Goal: Task Accomplishment & Management: Complete application form

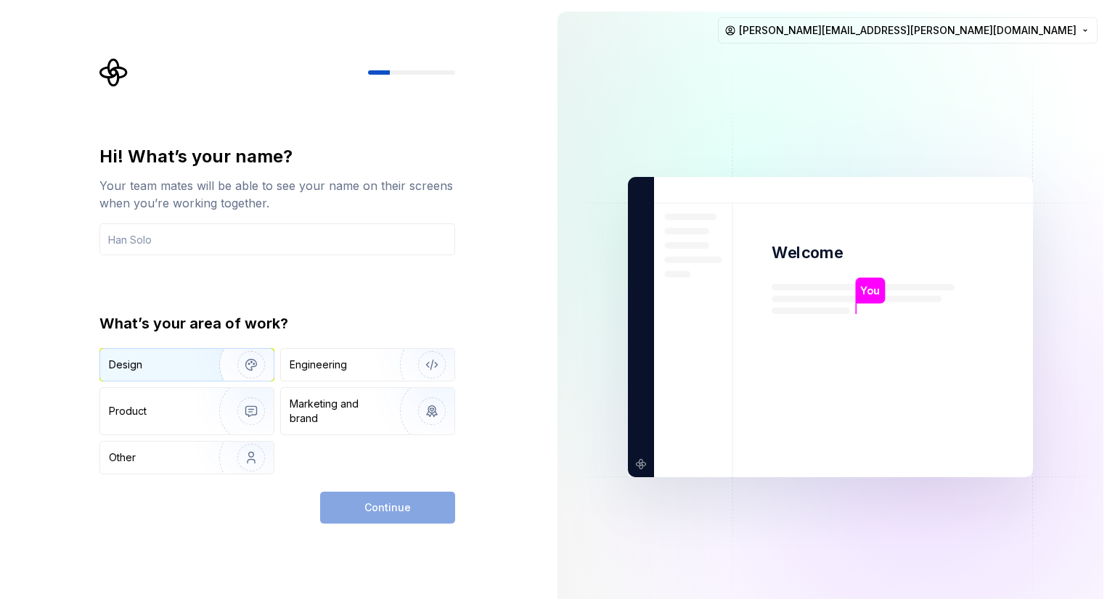
click at [180, 363] on div "Design" at bounding box center [154, 365] width 91 height 15
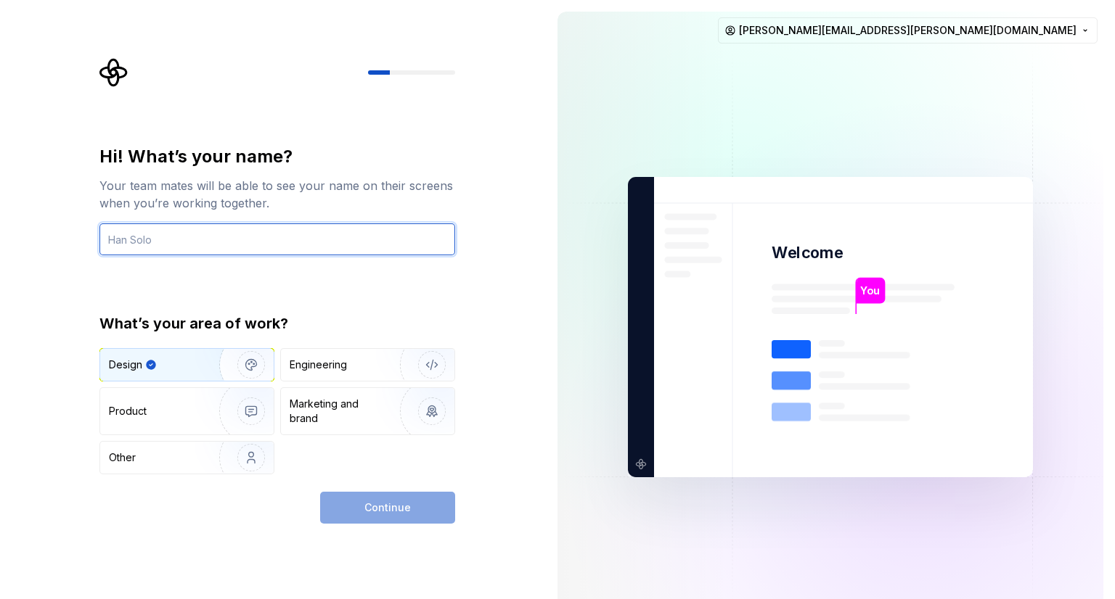
click at [279, 247] on input "text" at bounding box center [277, 239] width 356 height 32
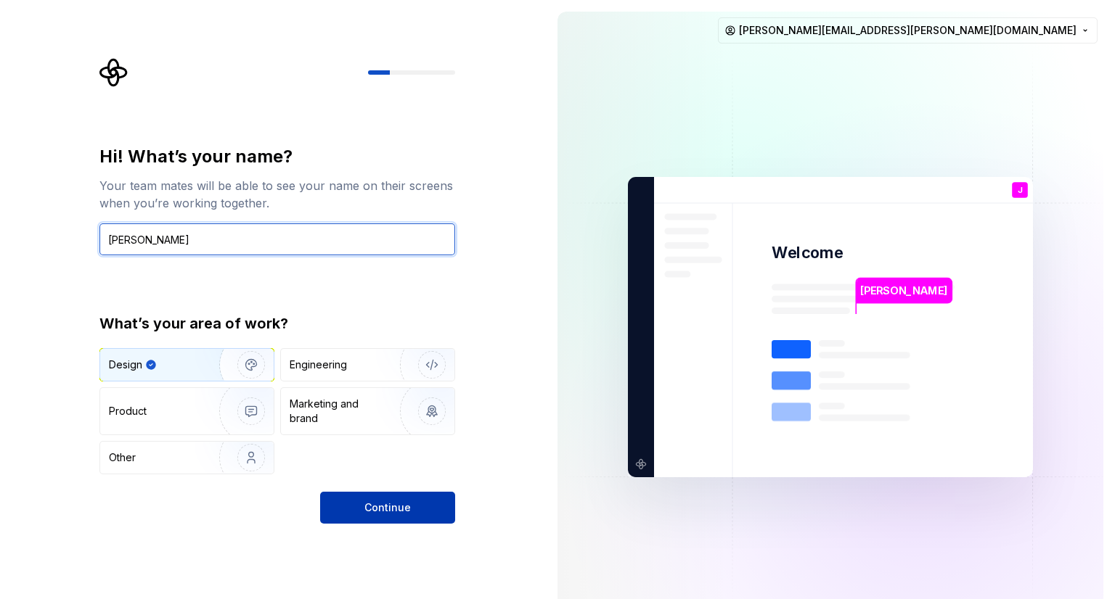
type input "Josh"
click at [377, 513] on span "Continue" at bounding box center [387, 508] width 46 height 15
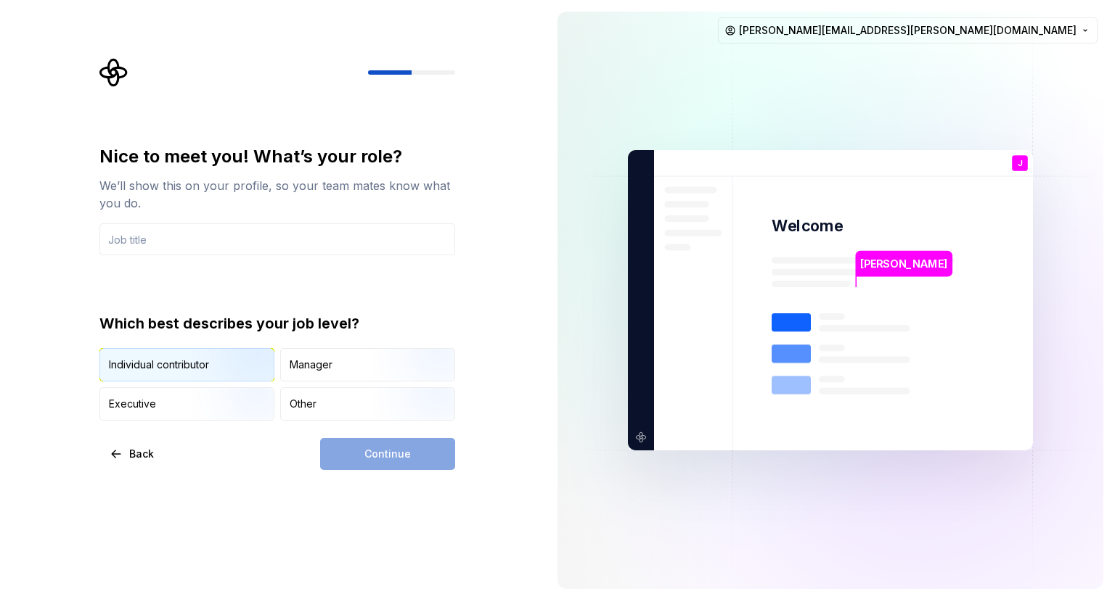
click at [189, 364] on div "Individual contributor" at bounding box center [159, 365] width 100 height 15
click at [179, 237] on input "text" at bounding box center [277, 239] width 356 height 32
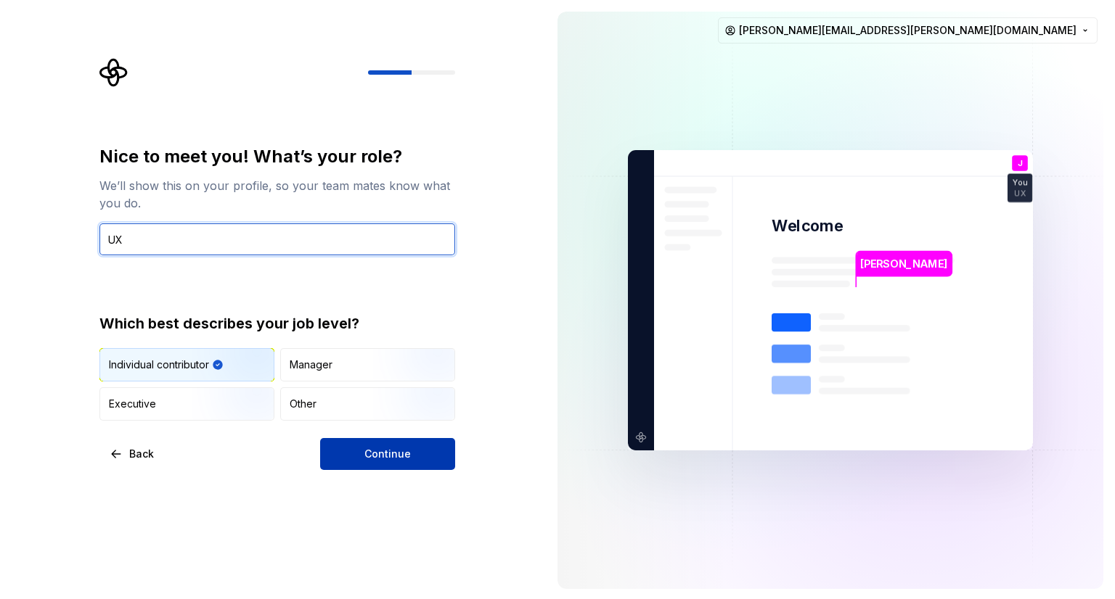
type input "UX"
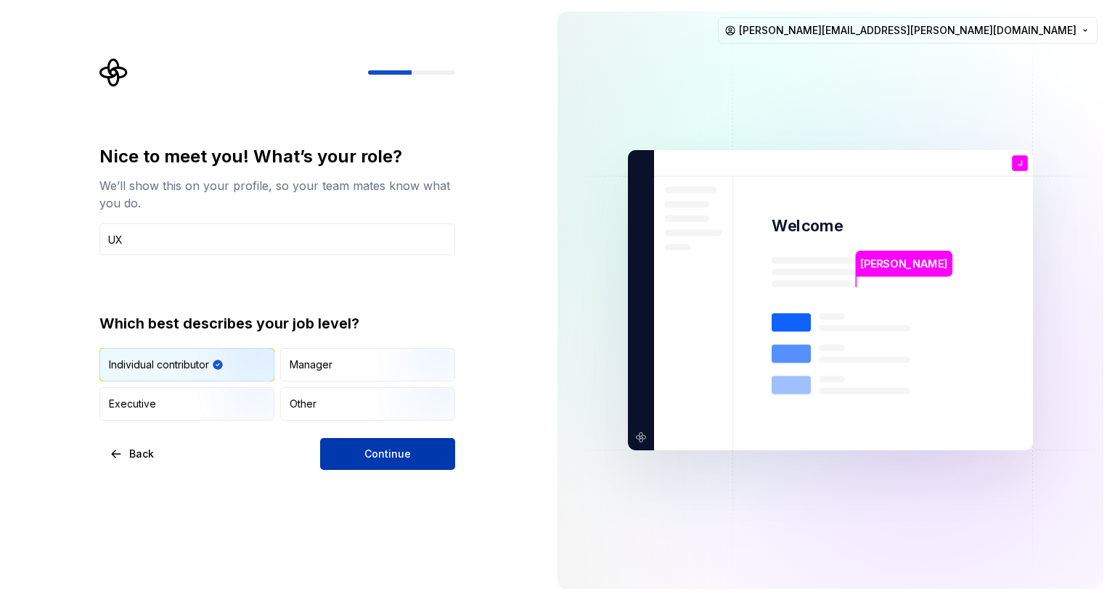
click at [375, 459] on span "Continue" at bounding box center [387, 454] width 46 height 15
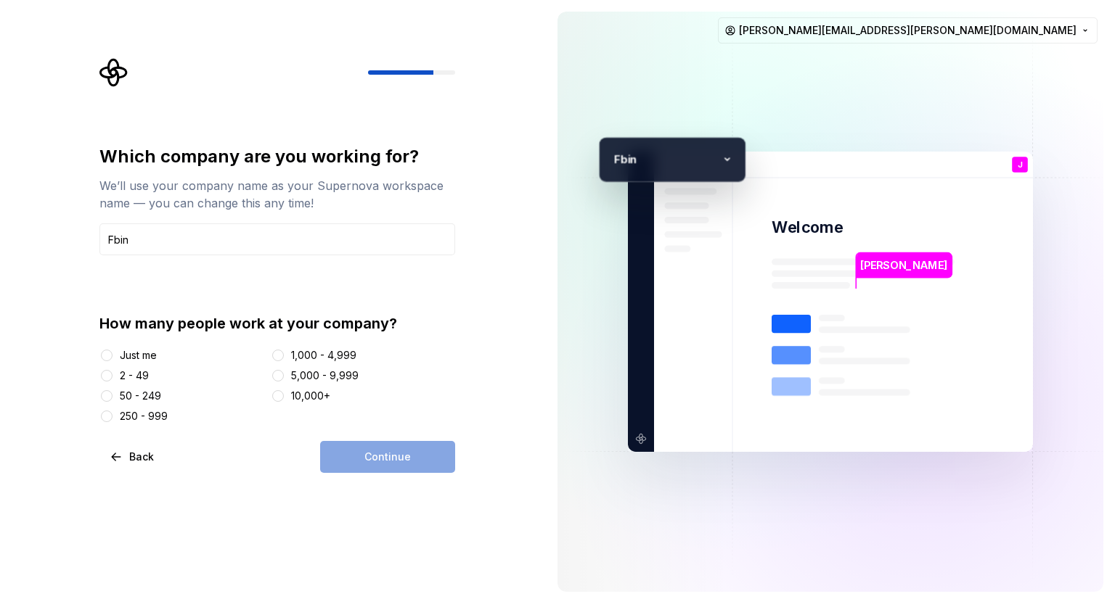
type input "Fbin"
click at [311, 352] on div "1,000 - 4,999" at bounding box center [323, 355] width 65 height 15
click at [284, 352] on button "1,000 - 4,999" at bounding box center [278, 356] width 12 height 12
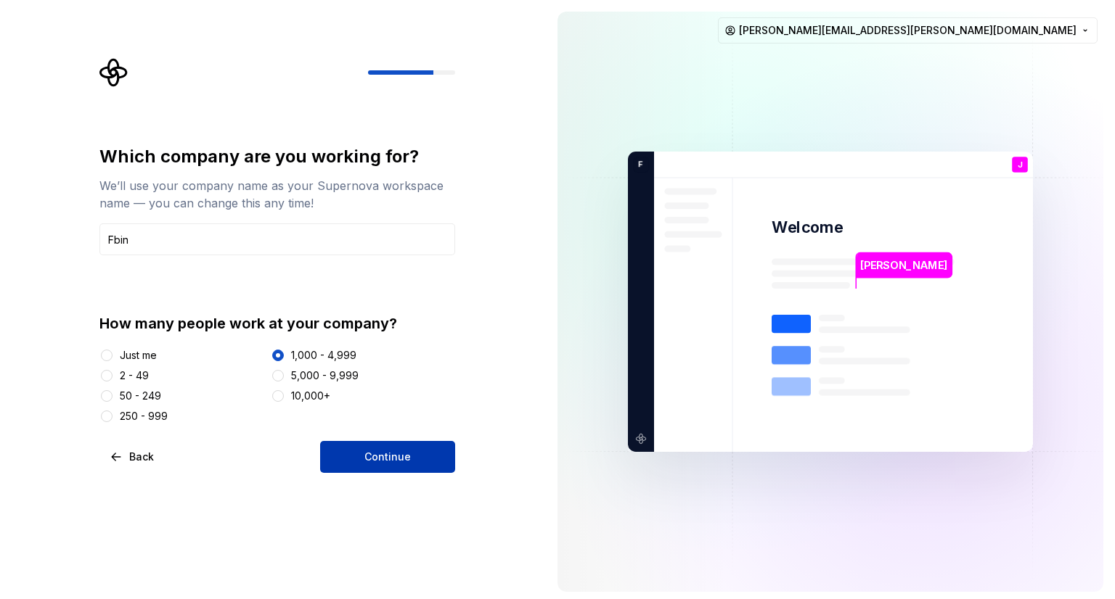
click at [348, 451] on button "Continue" at bounding box center [387, 457] width 135 height 32
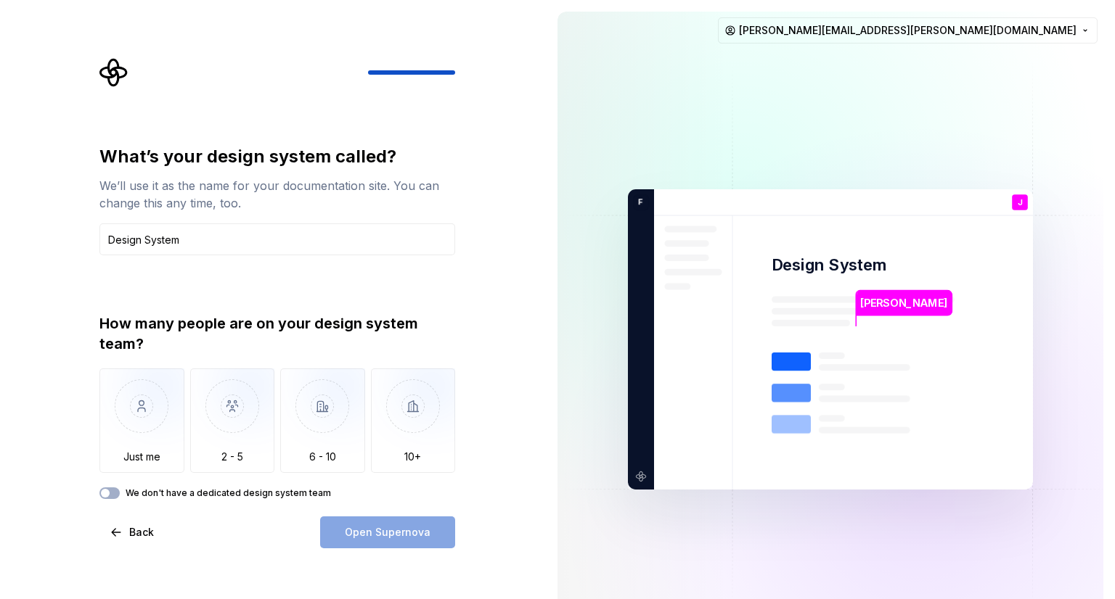
type input "Design System"
click at [192, 288] on div "What’s your design system called? We’ll use it as the name for your documentati…" at bounding box center [277, 322] width 356 height 354
click at [148, 425] on img "button" at bounding box center [141, 417] width 85 height 97
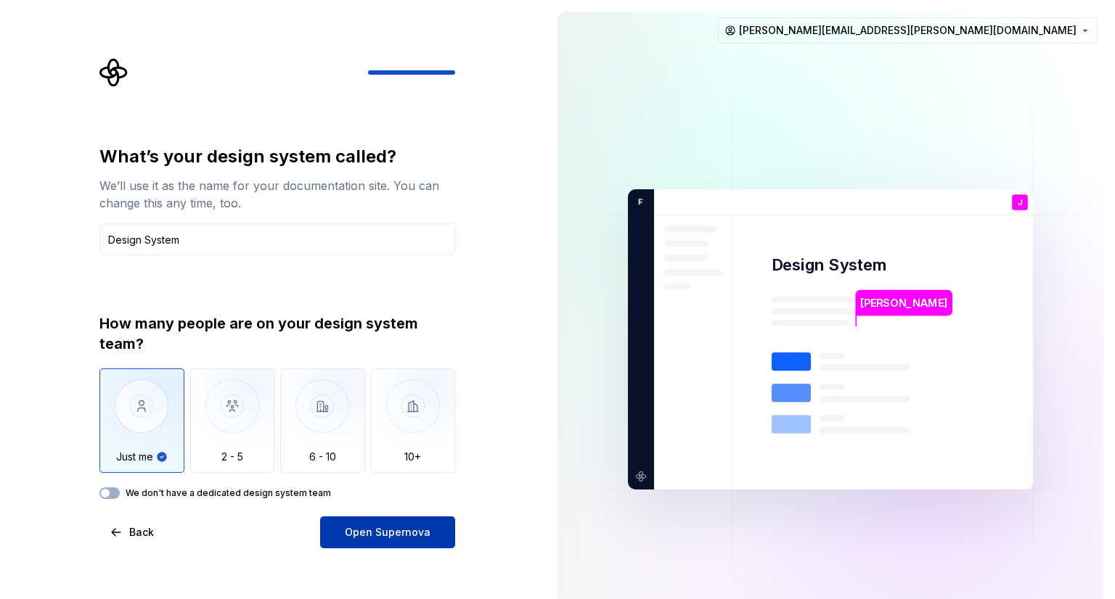
click at [358, 522] on button "Open Supernova" at bounding box center [387, 533] width 135 height 32
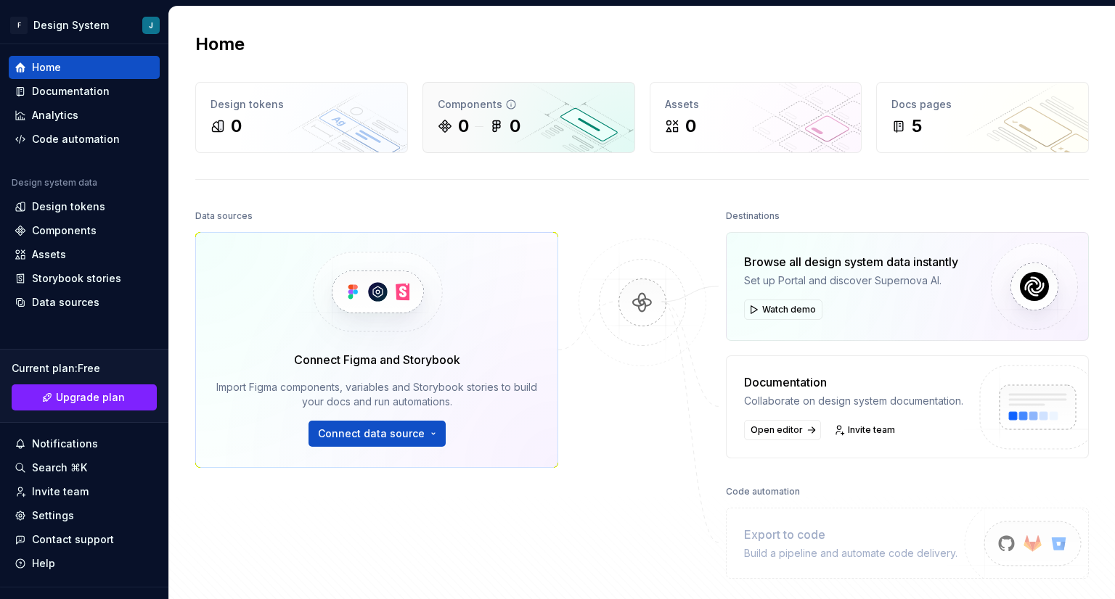
click at [496, 131] on icon at bounding box center [496, 126] width 15 height 15
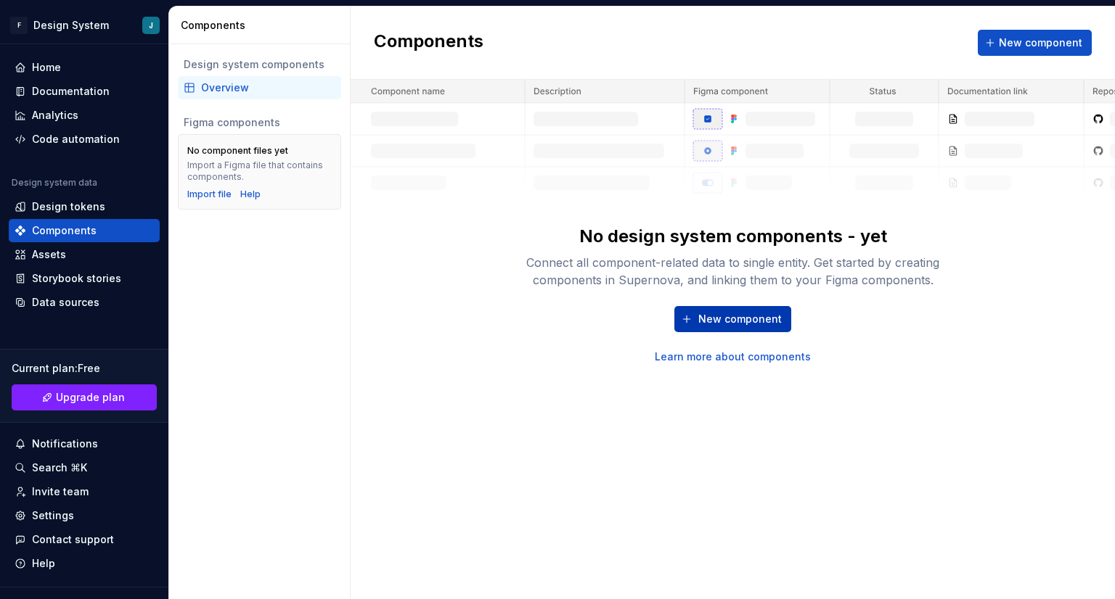
click at [708, 329] on button "New component" at bounding box center [732, 319] width 117 height 26
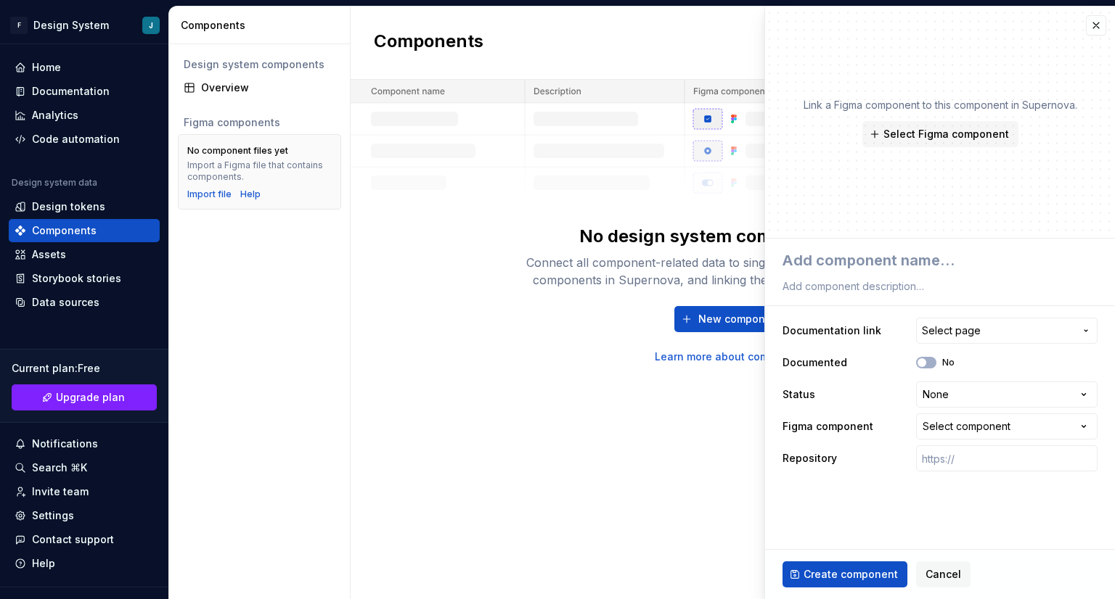
click at [528, 419] on div "Components New component No design system components - yet Connect all componen…" at bounding box center [732, 303] width 764 height 593
click at [85, 282] on div "Storybook stories" at bounding box center [76, 278] width 89 height 15
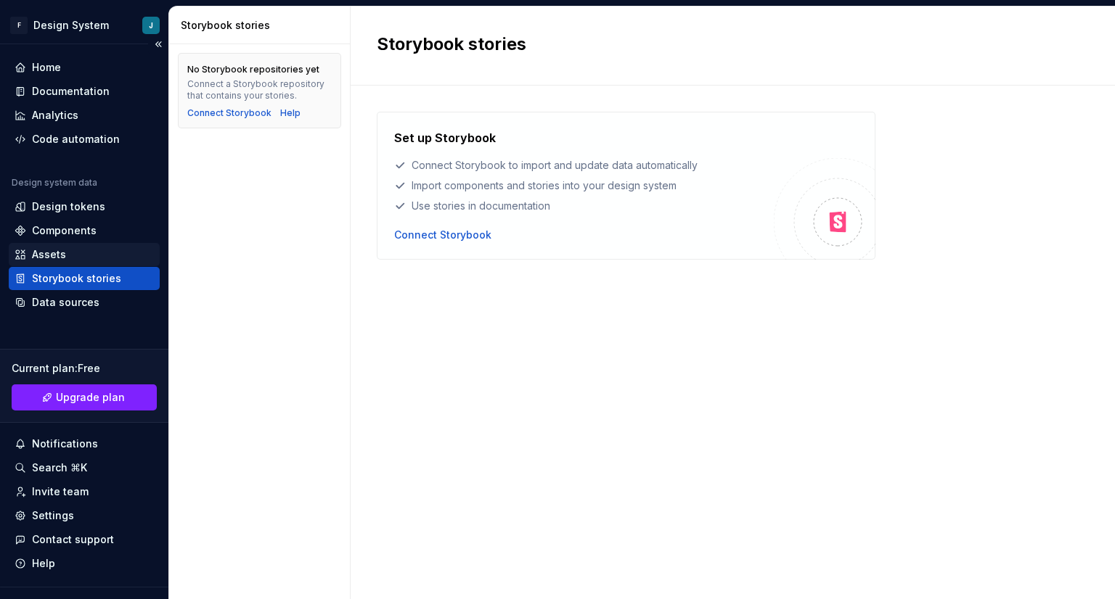
click at [79, 250] on div "Assets" at bounding box center [84, 254] width 139 height 15
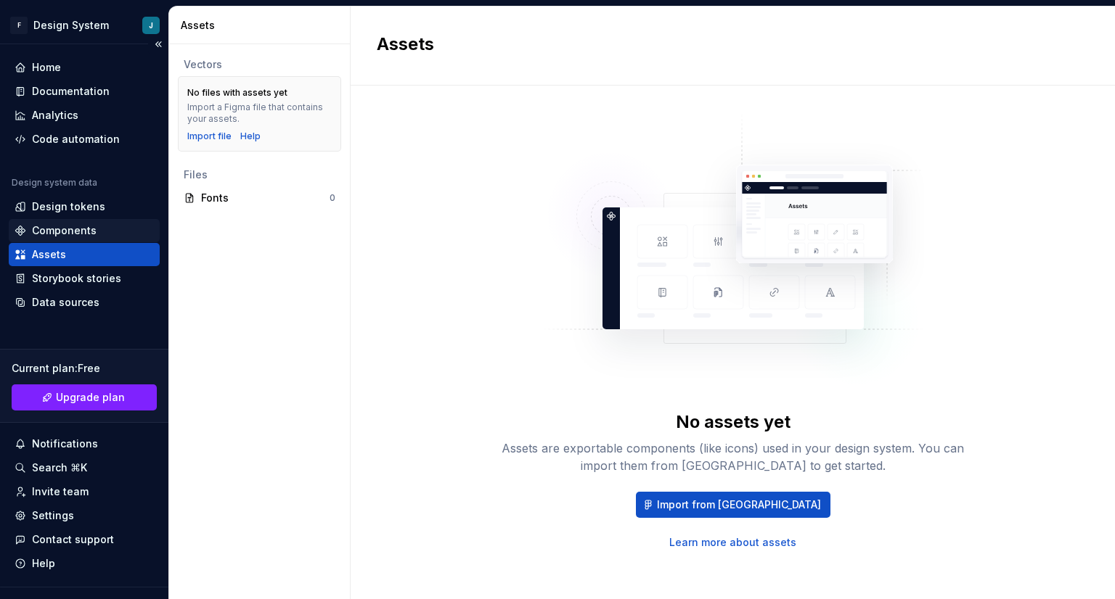
click at [78, 231] on div "Components" at bounding box center [64, 230] width 65 height 15
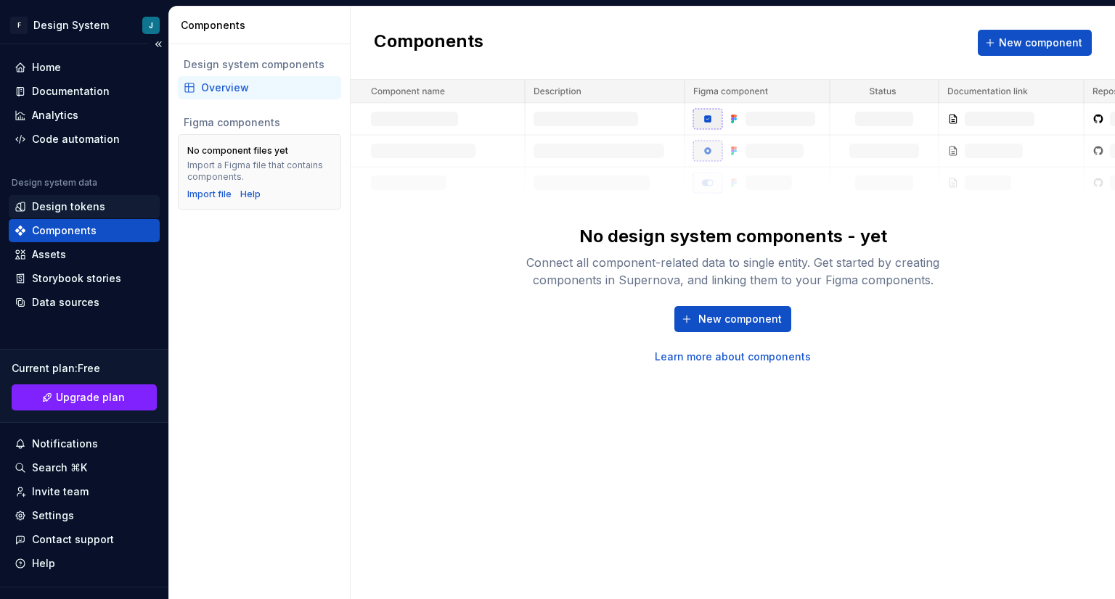
click at [70, 207] on div "Design tokens" at bounding box center [68, 207] width 73 height 15
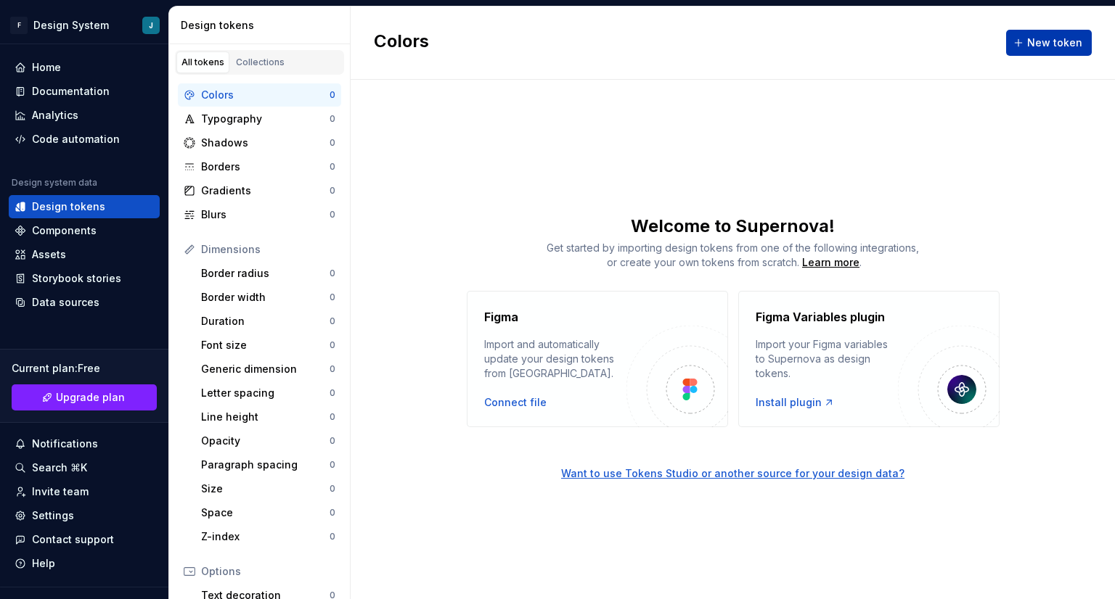
click at [1030, 54] on button "New token" at bounding box center [1049, 43] width 86 height 26
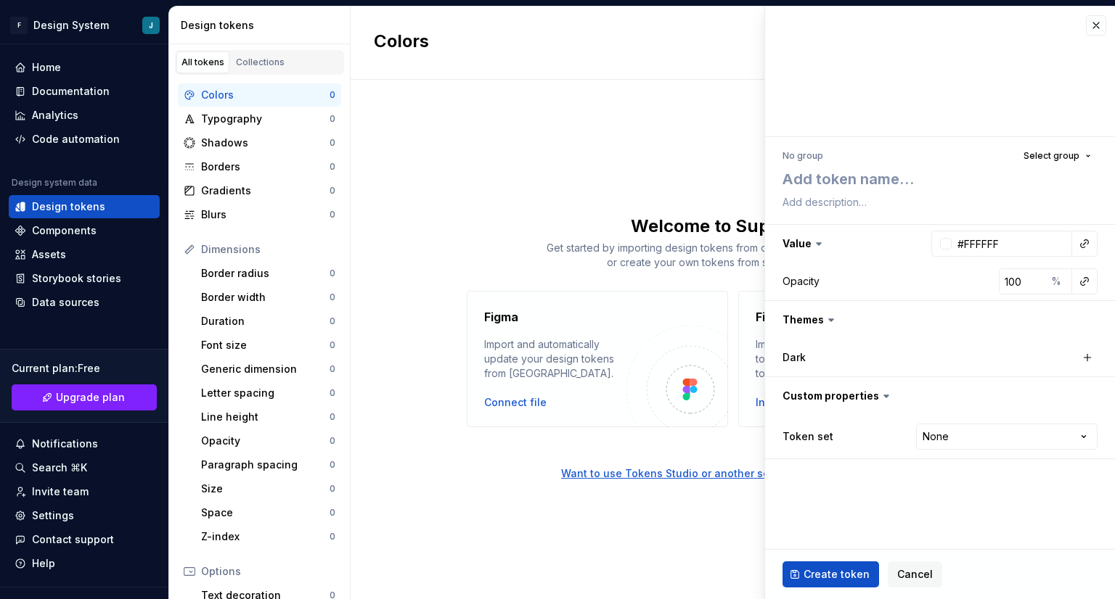
type textarea "*"
click at [897, 570] on span "Cancel" at bounding box center [915, 574] width 36 height 15
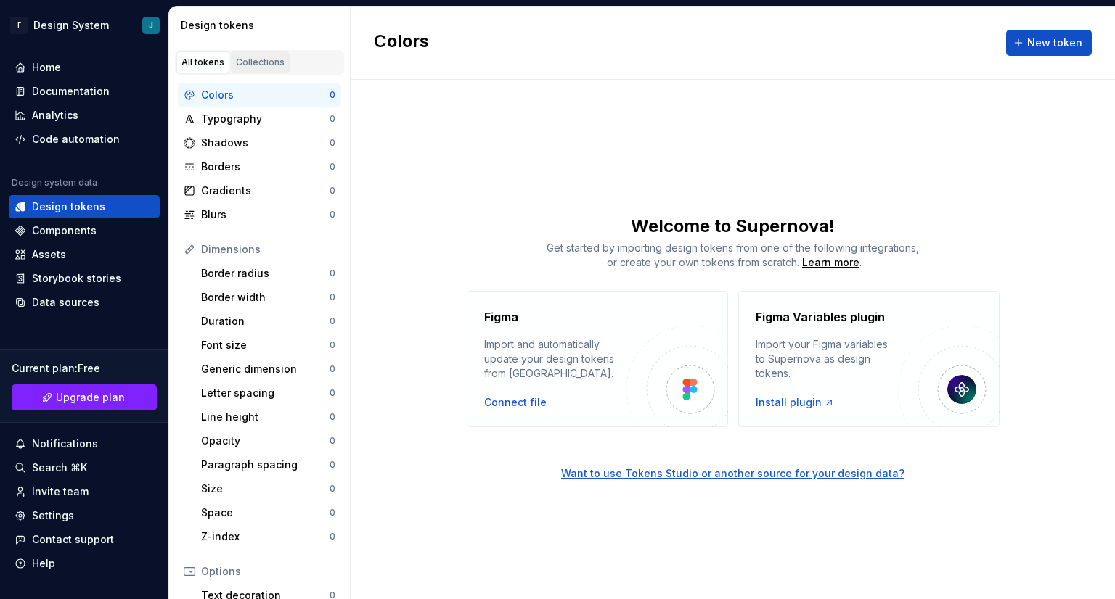
click at [250, 67] on div "Collections" at bounding box center [260, 63] width 49 height 12
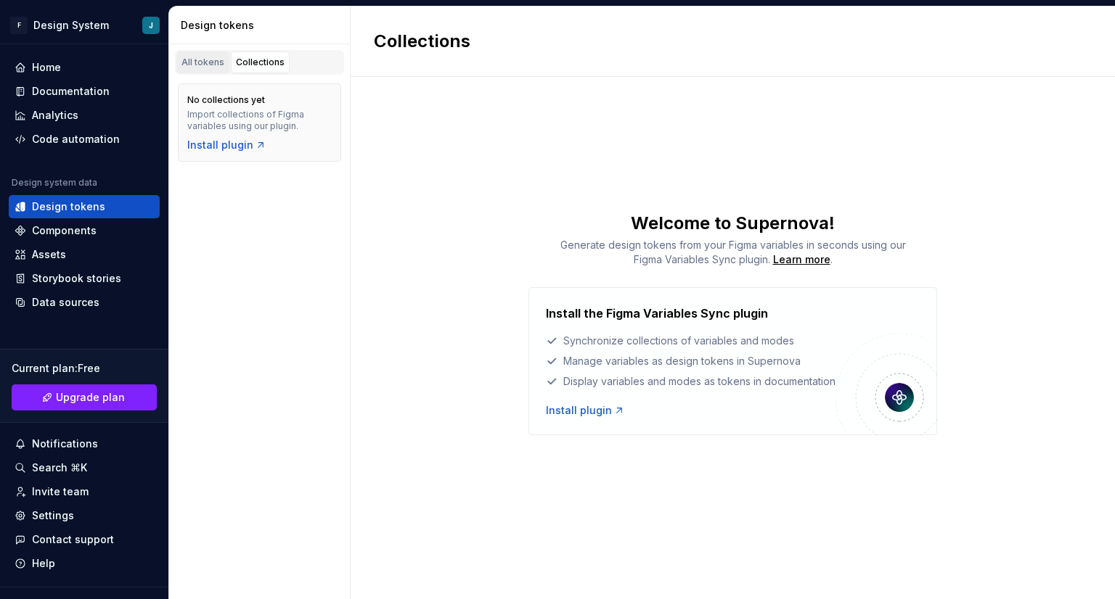
click at [215, 64] on div "All tokens" at bounding box center [202, 63] width 43 height 12
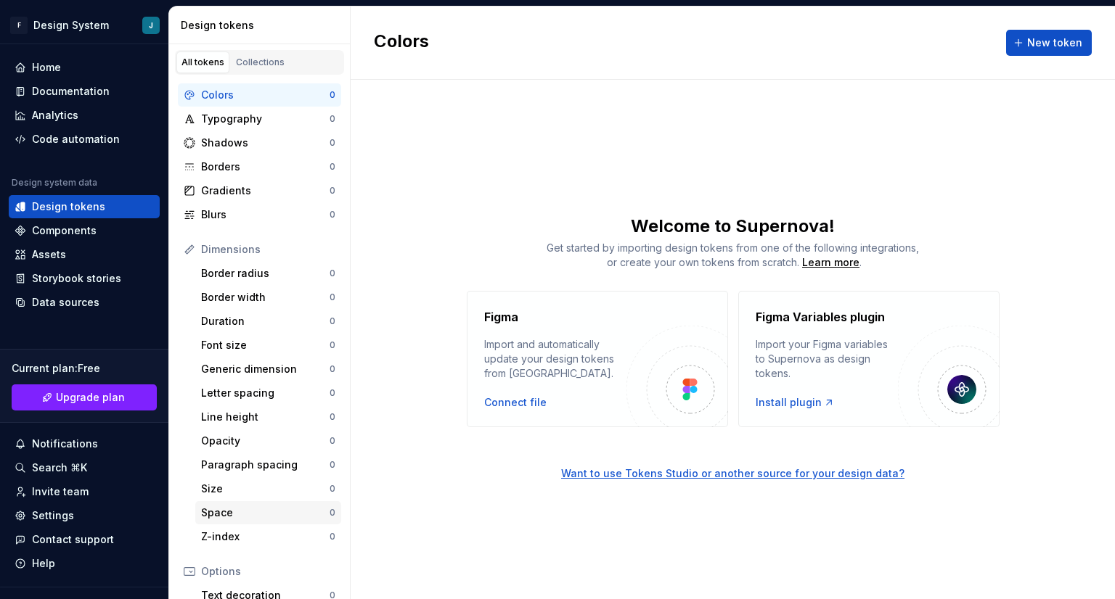
scroll to position [194, 0]
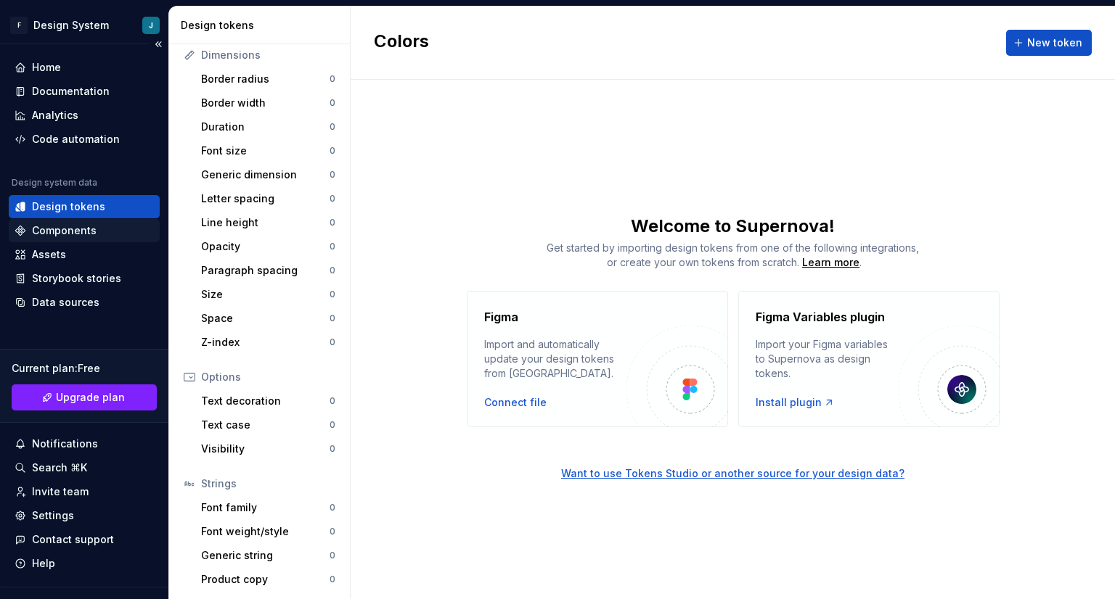
click at [60, 235] on div "Components" at bounding box center [64, 230] width 65 height 15
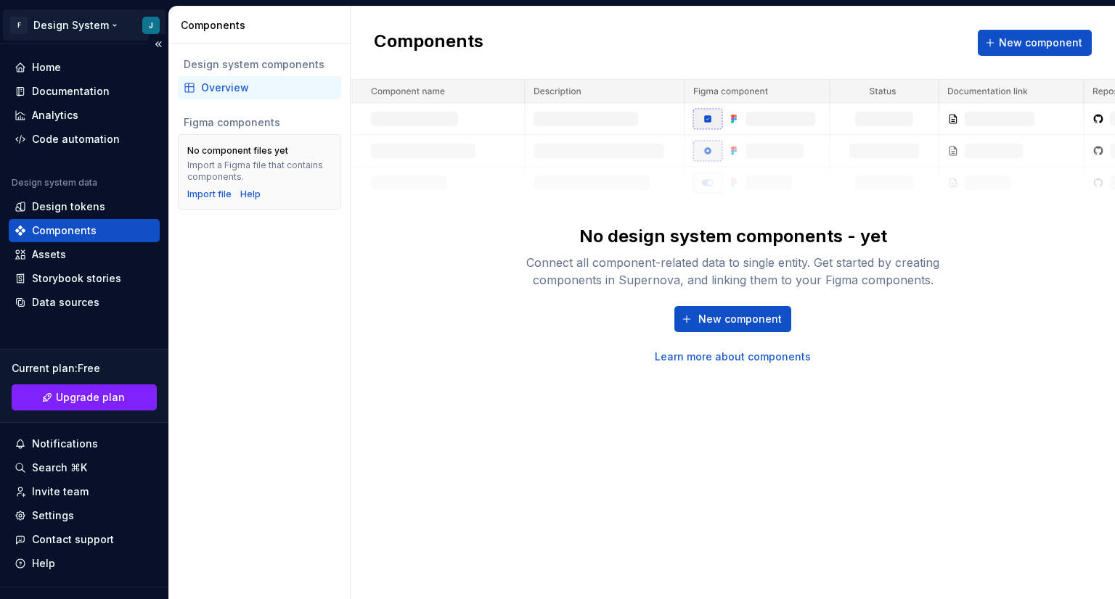
click at [70, 33] on html "F Design System J Home Documentation Analytics Code automation Design system da…" at bounding box center [557, 299] width 1115 height 599
